Goal: Check status

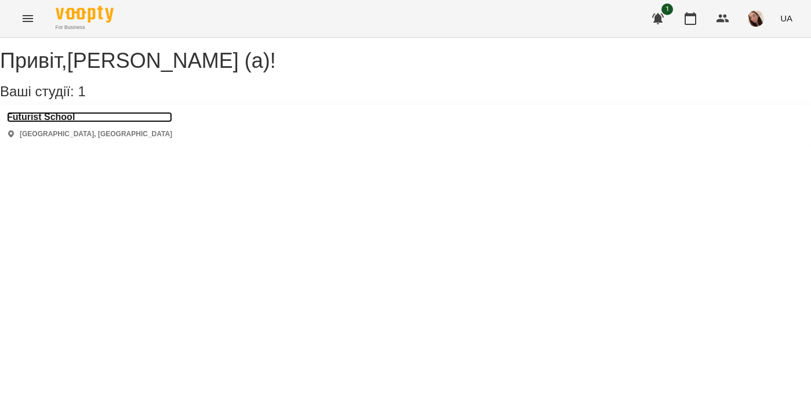
click at [61, 122] on h3 "Futurist School" at bounding box center [89, 117] width 165 height 10
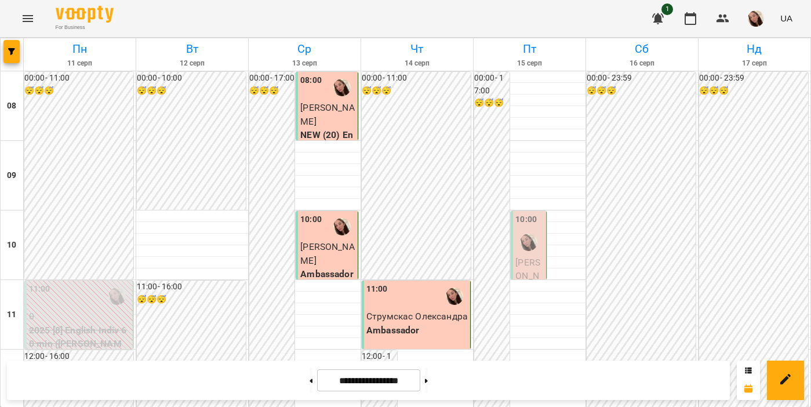
scroll to position [166, 0]
click at [535, 257] on span "[PERSON_NAME]" at bounding box center [527, 276] width 25 height 38
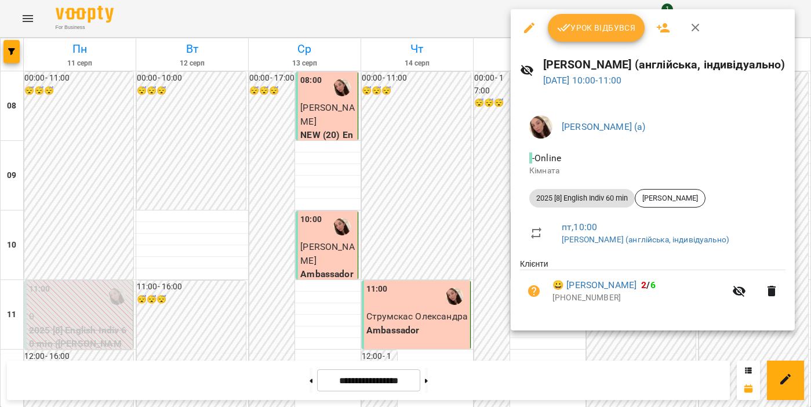
click at [565, 32] on icon "button" at bounding box center [564, 28] width 14 height 14
